Goal: Transaction & Acquisition: Purchase product/service

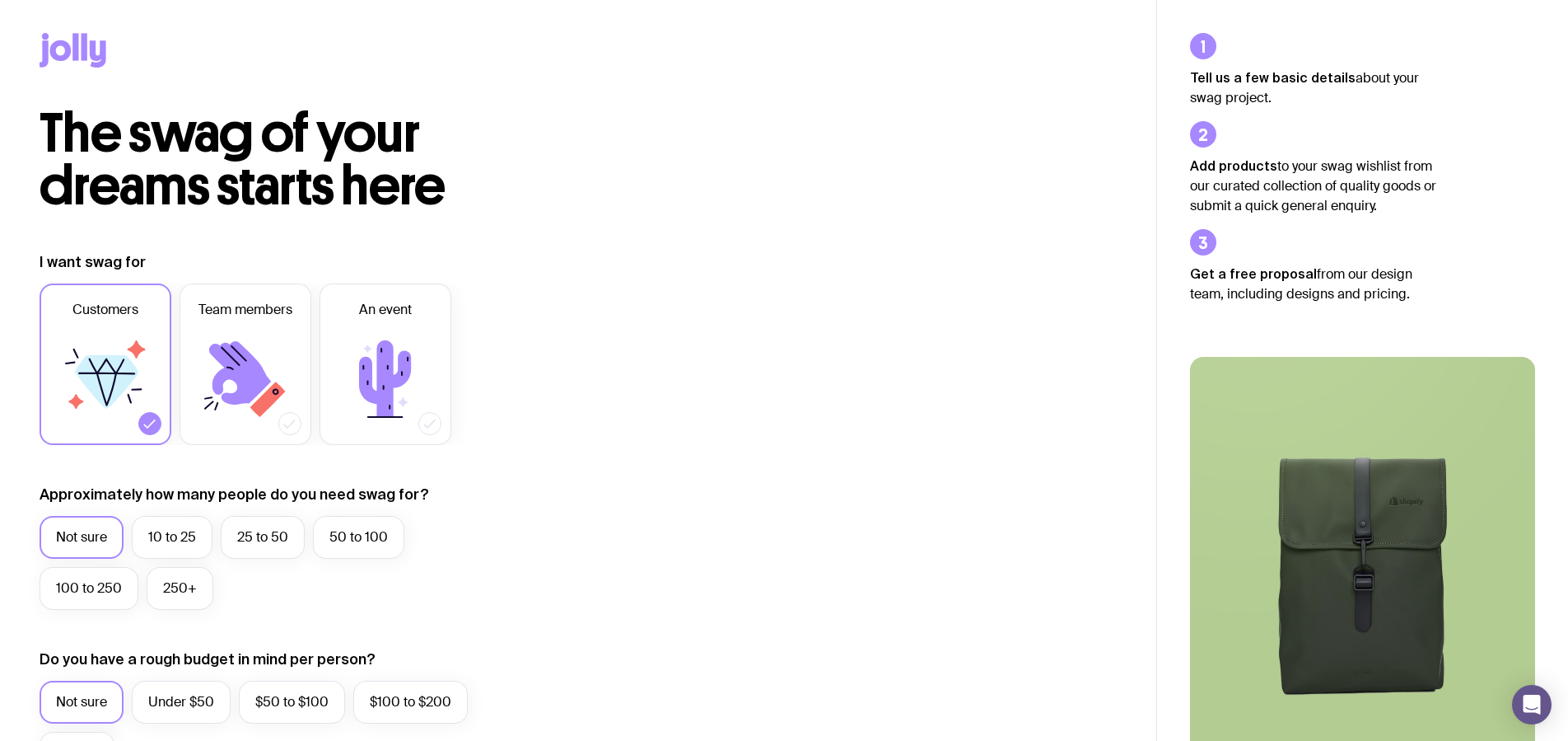
click at [94, 377] on icon at bounding box center [106, 381] width 64 height 53
click at [0, 0] on input "Customers" at bounding box center [0, 0] width 0 height 0
click at [78, 534] on label "Not sure" at bounding box center [81, 537] width 84 height 43
click at [0, 0] on input "Not sure" at bounding box center [0, 0] width 0 height 0
click at [83, 56] on icon at bounding box center [84, 46] width 6 height 27
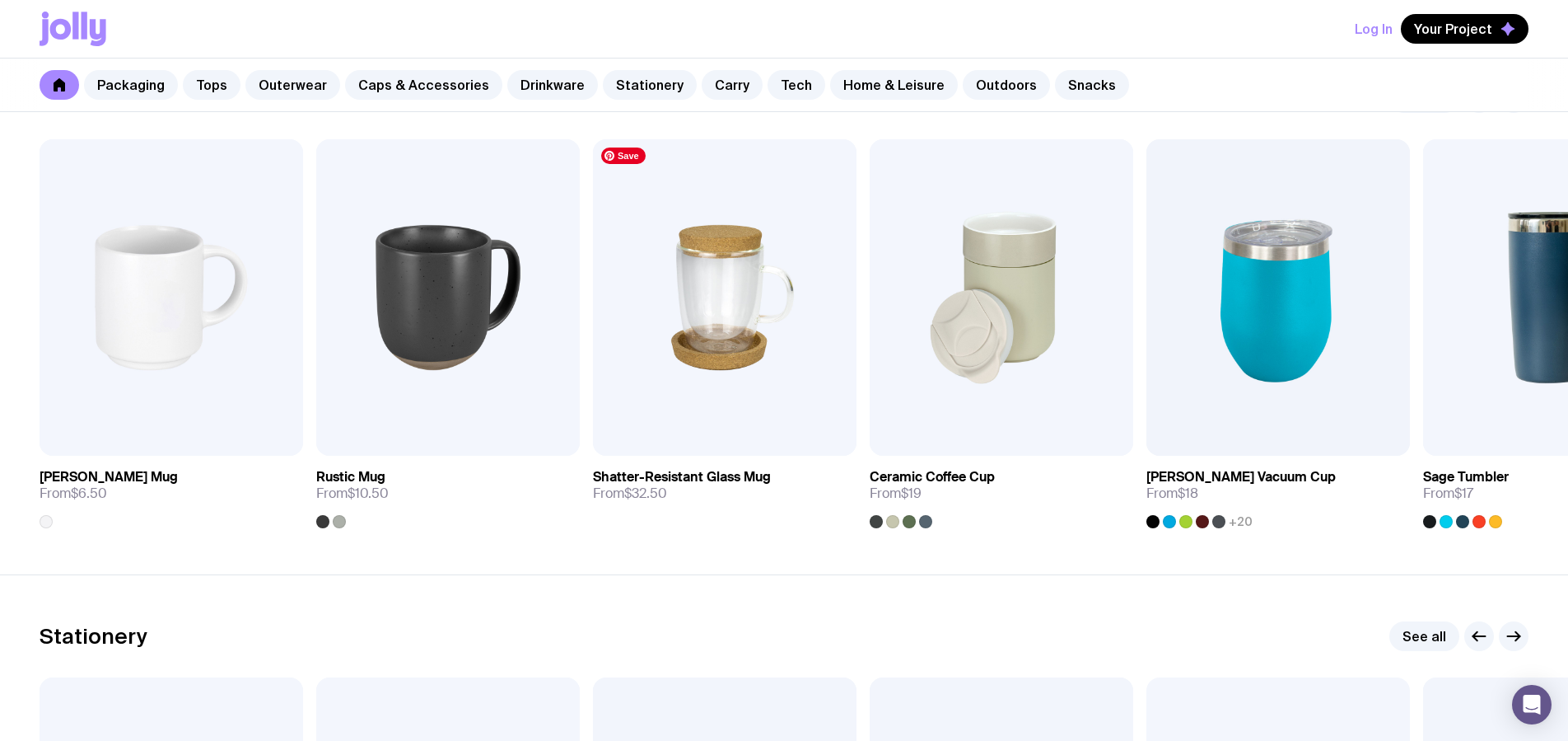
scroll to position [2444, 0]
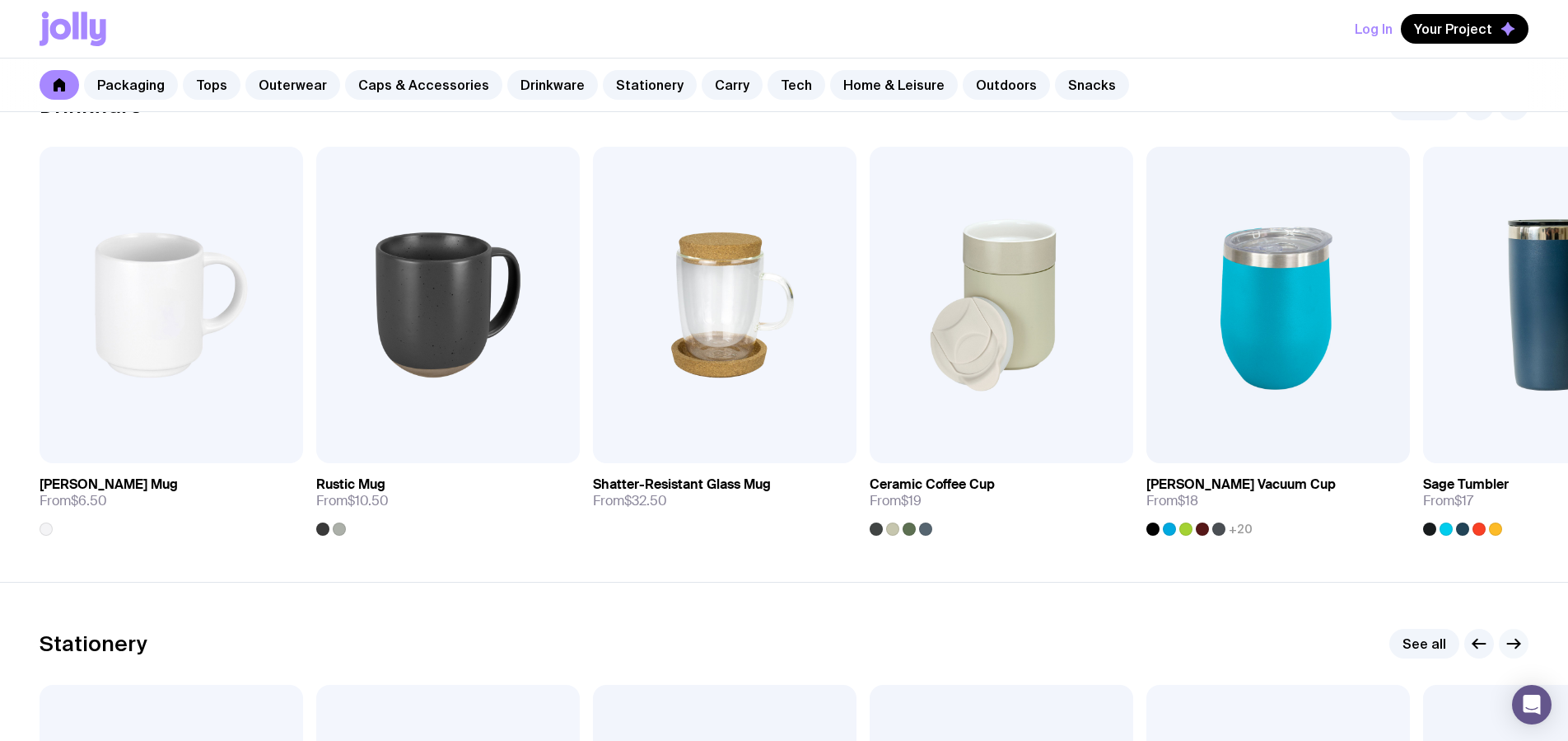
click at [1513, 644] on icon "button" at bounding box center [1513, 644] width 12 height 0
click at [978, 365] on img at bounding box center [1001, 305] width 263 height 317
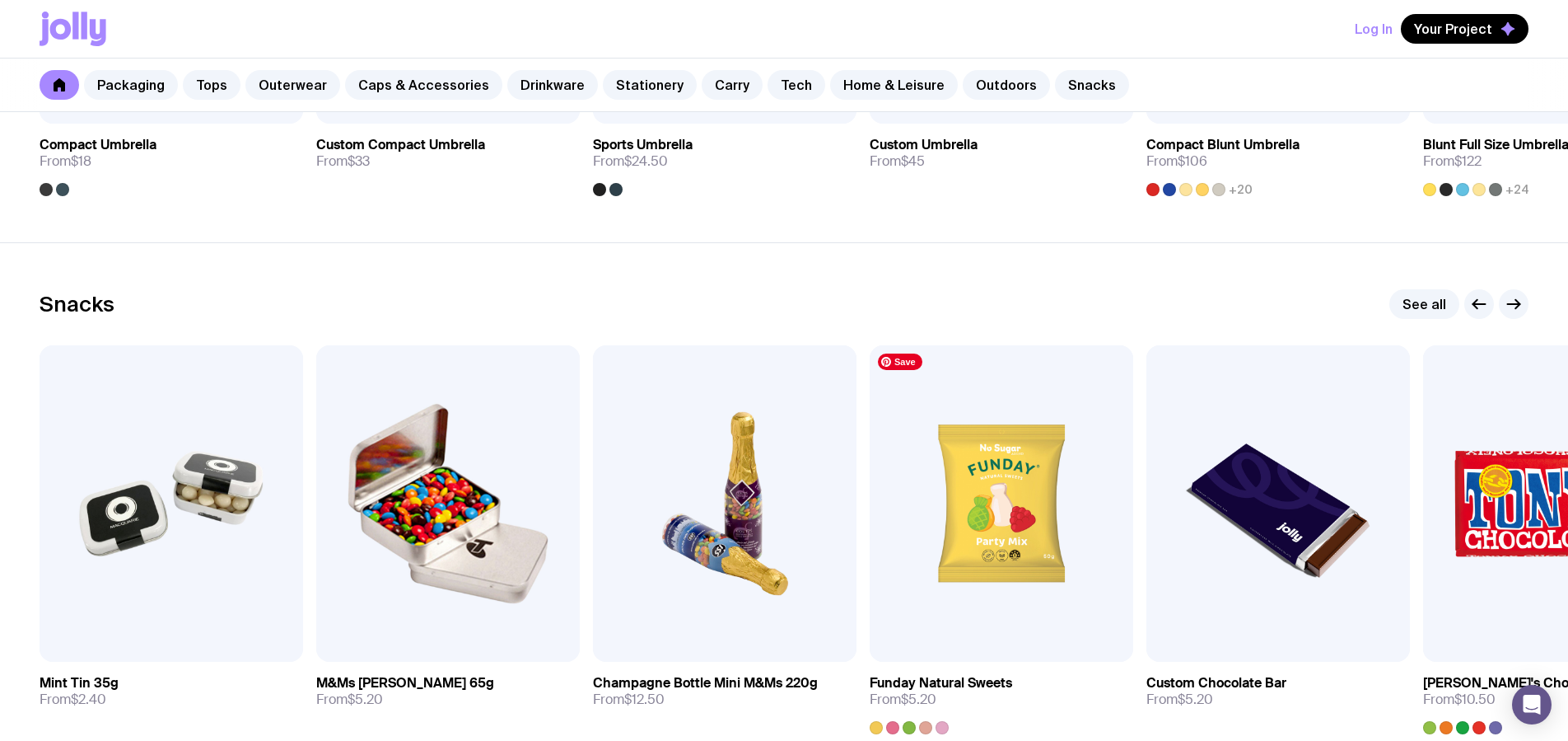
scroll to position [5694, 0]
